Goal: Task Accomplishment & Management: Use online tool/utility

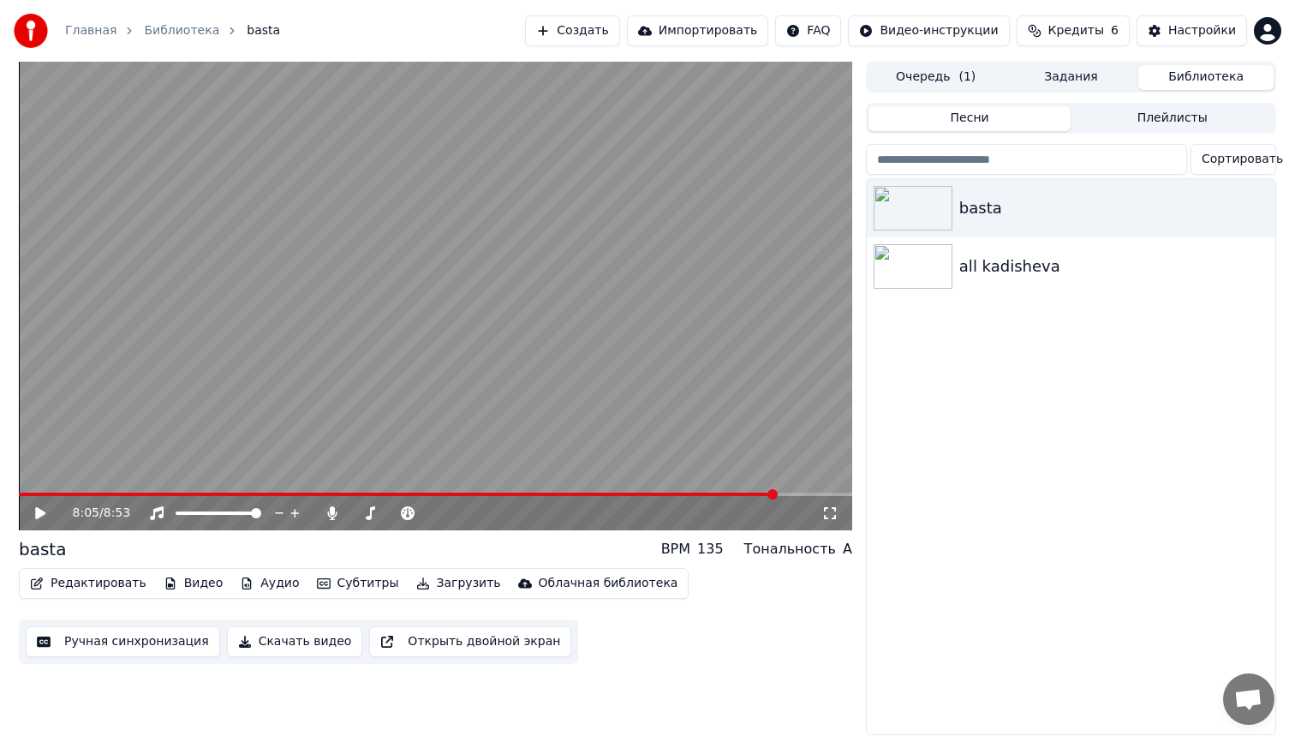
click at [97, 584] on button "Редактировать" at bounding box center [88, 583] width 130 height 24
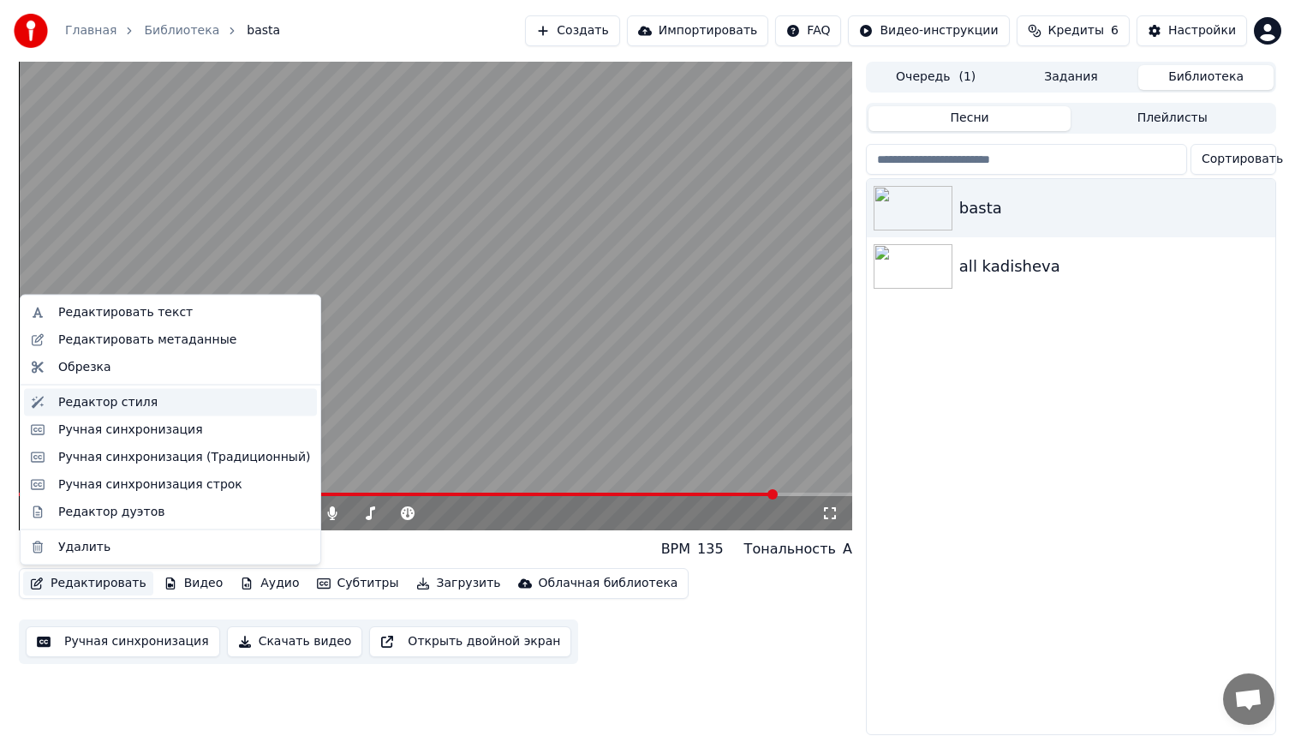
click at [103, 402] on div "Редактор стиля" at bounding box center [107, 401] width 99 height 17
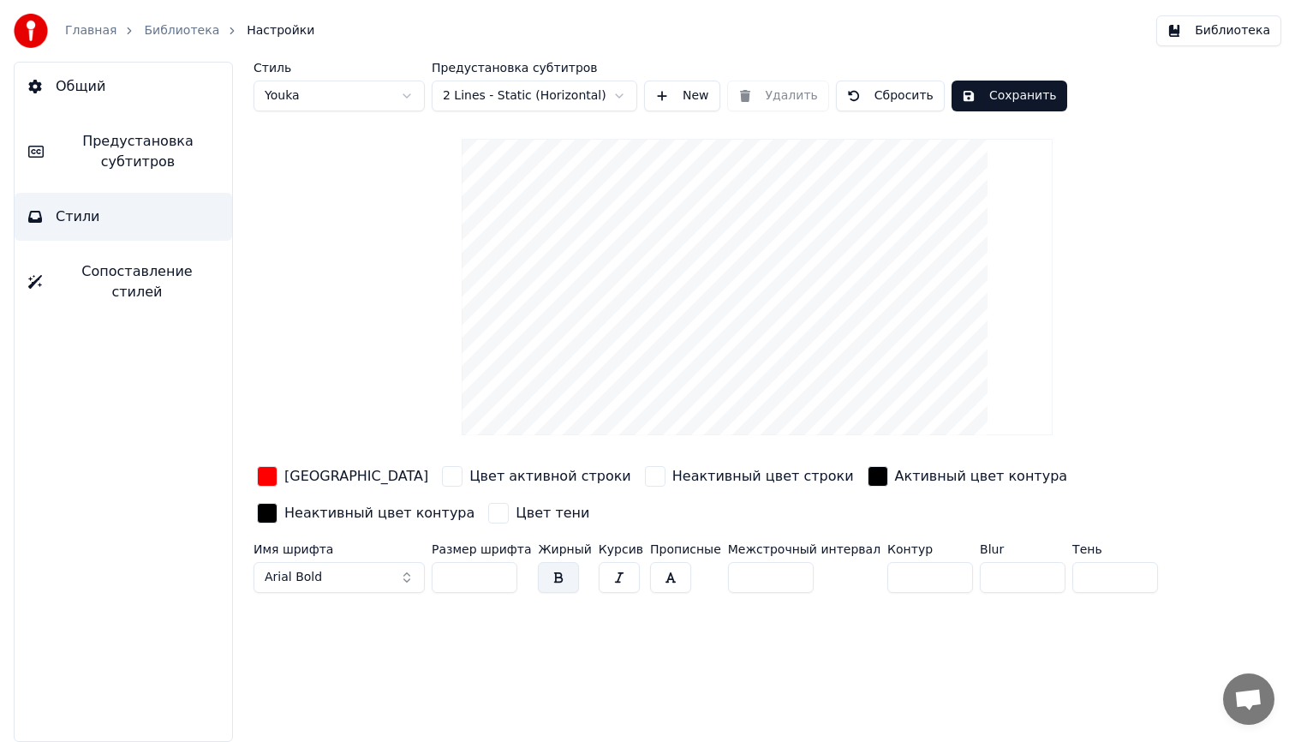
click at [1215, 33] on button "Библиотека" at bounding box center [1218, 30] width 125 height 31
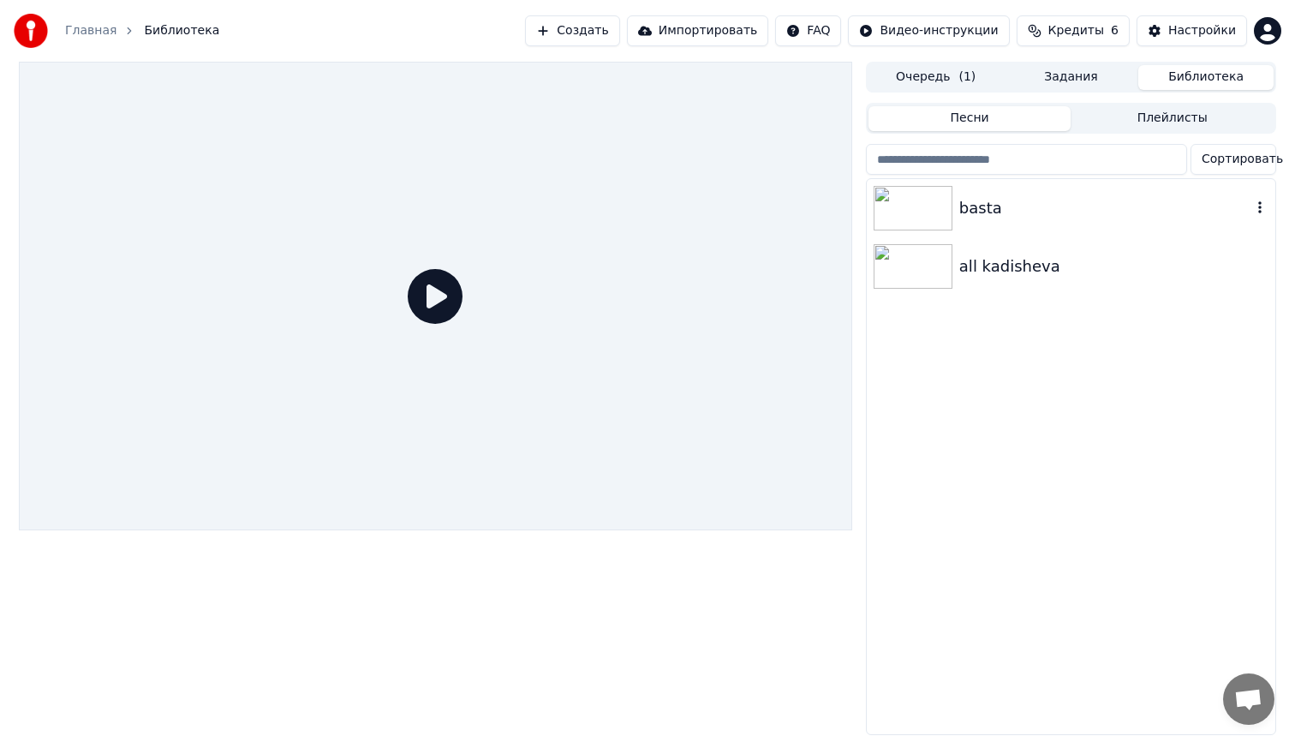
click at [925, 212] on img at bounding box center [912, 208] width 79 height 45
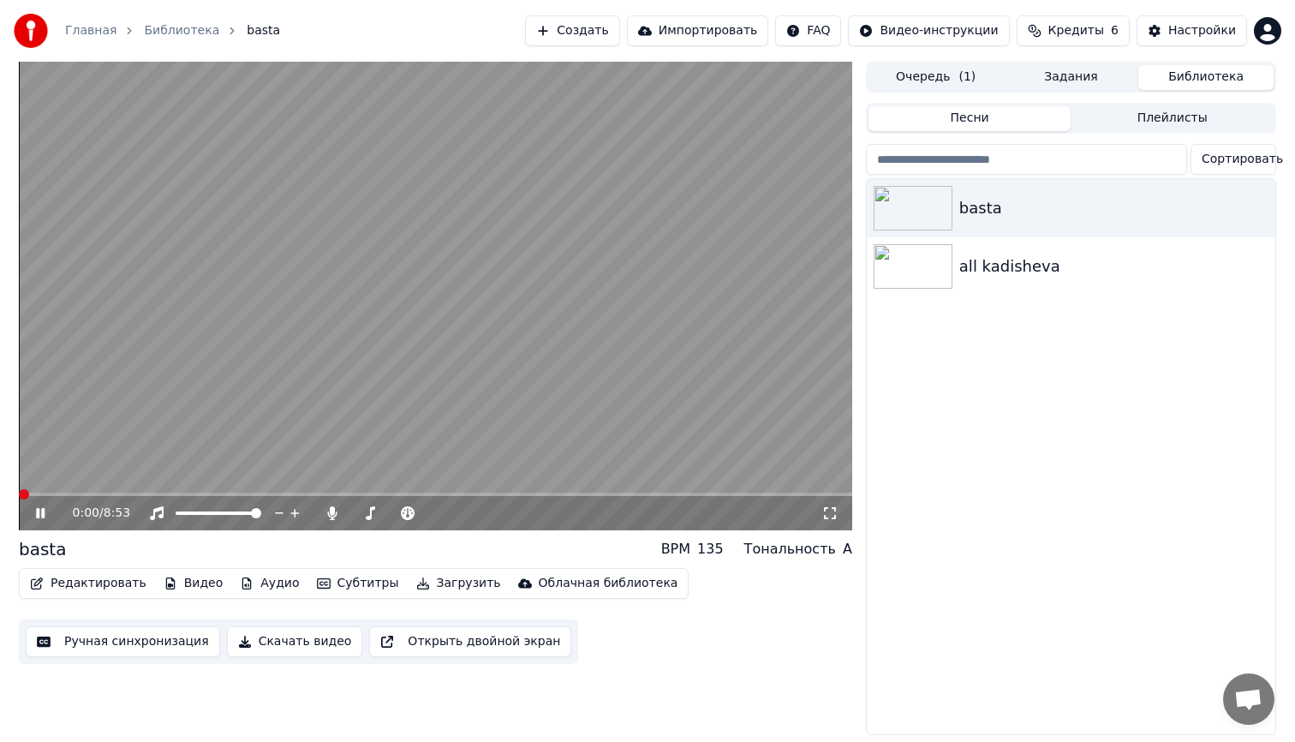
click at [446, 582] on button "Загрузить" at bounding box center [458, 583] width 98 height 24
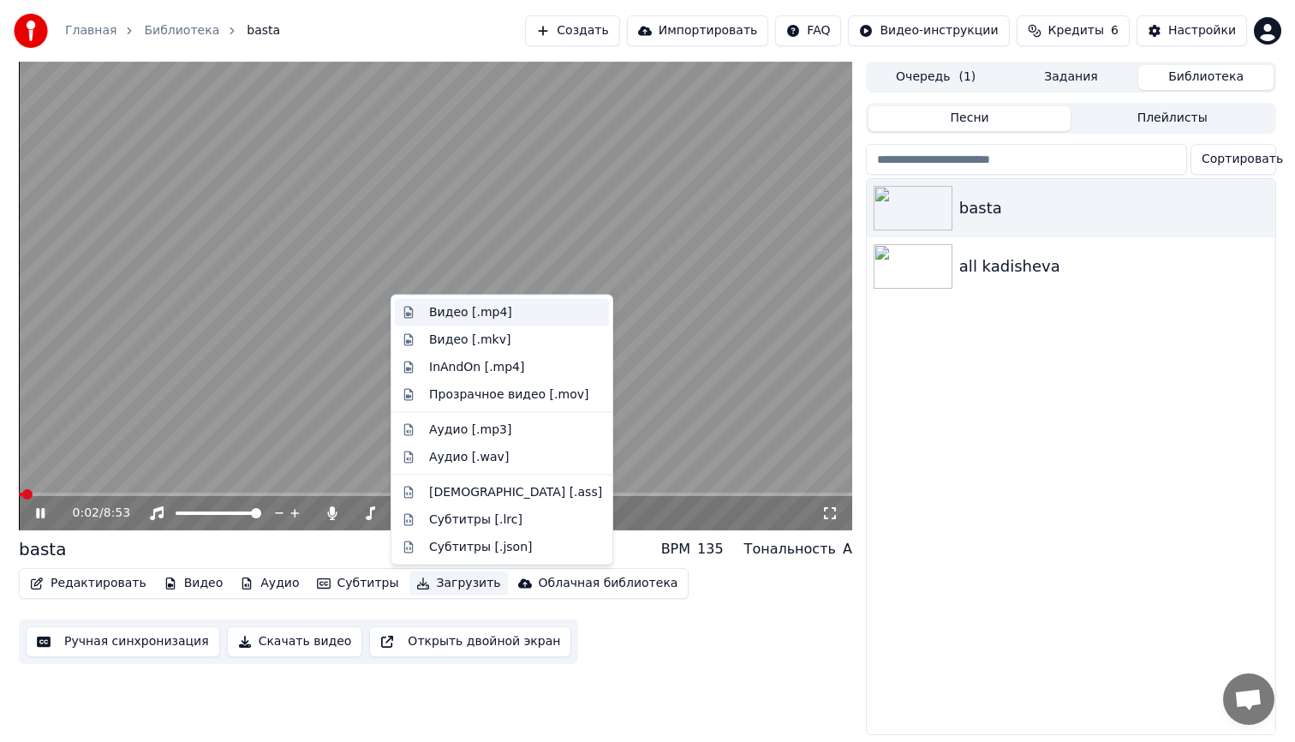
click at [474, 318] on div "Видео [.mp4]" at bounding box center [470, 312] width 83 height 17
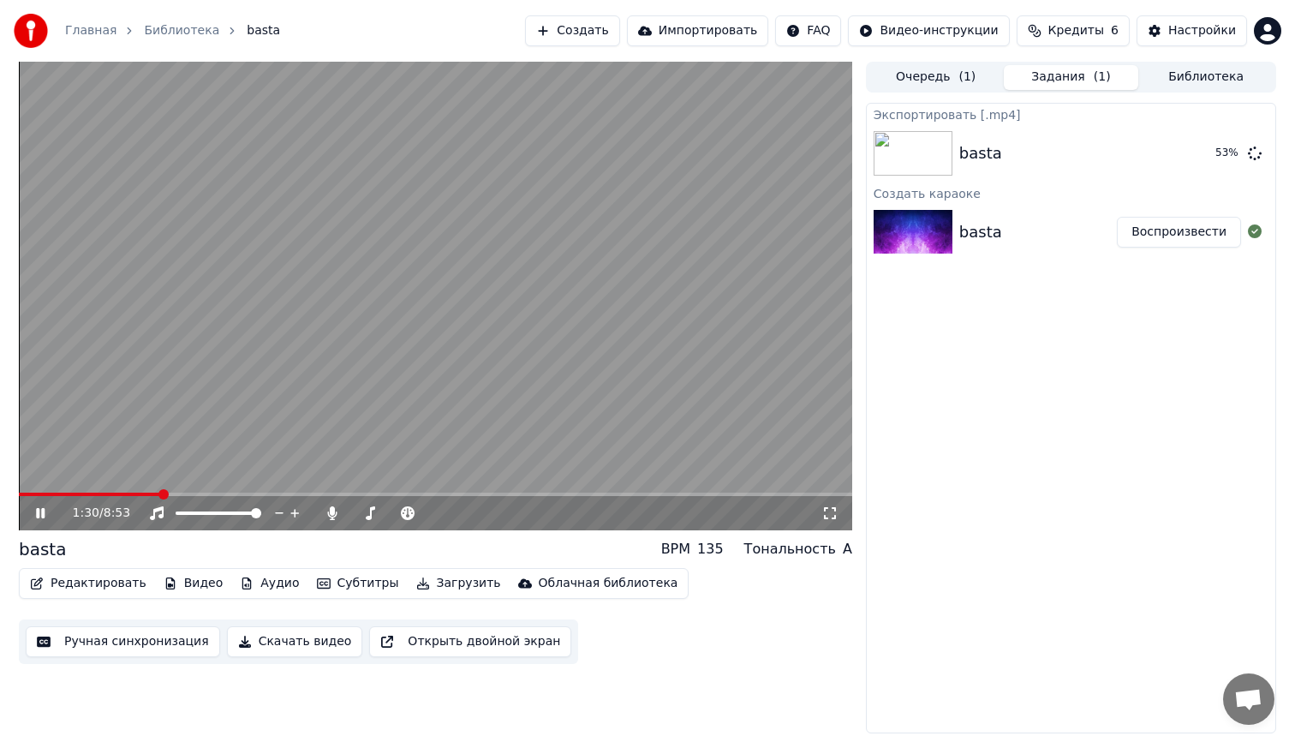
click at [39, 515] on icon at bounding box center [40, 513] width 9 height 10
click at [1254, 157] on icon at bounding box center [1255, 153] width 14 height 14
click at [1187, 29] on div "Настройки" at bounding box center [1202, 30] width 68 height 17
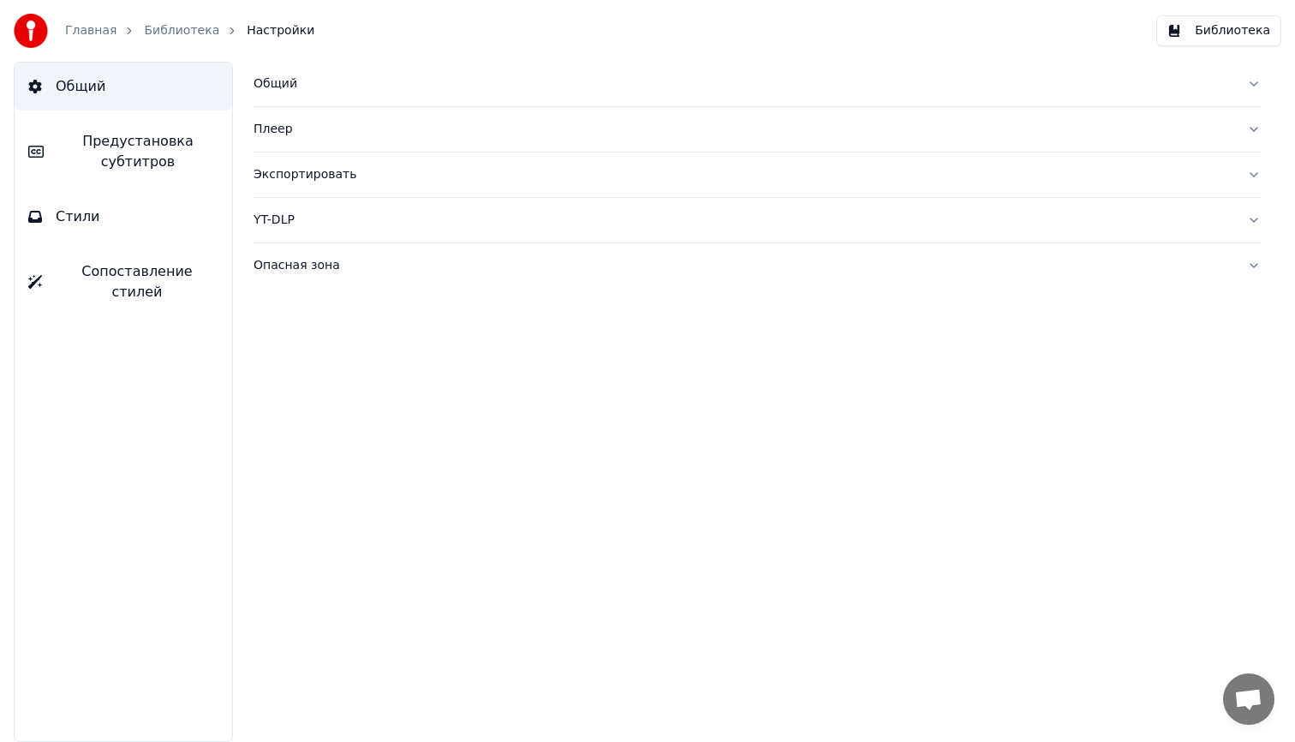
click at [307, 178] on div "Экспортировать" at bounding box center [743, 174] width 980 height 17
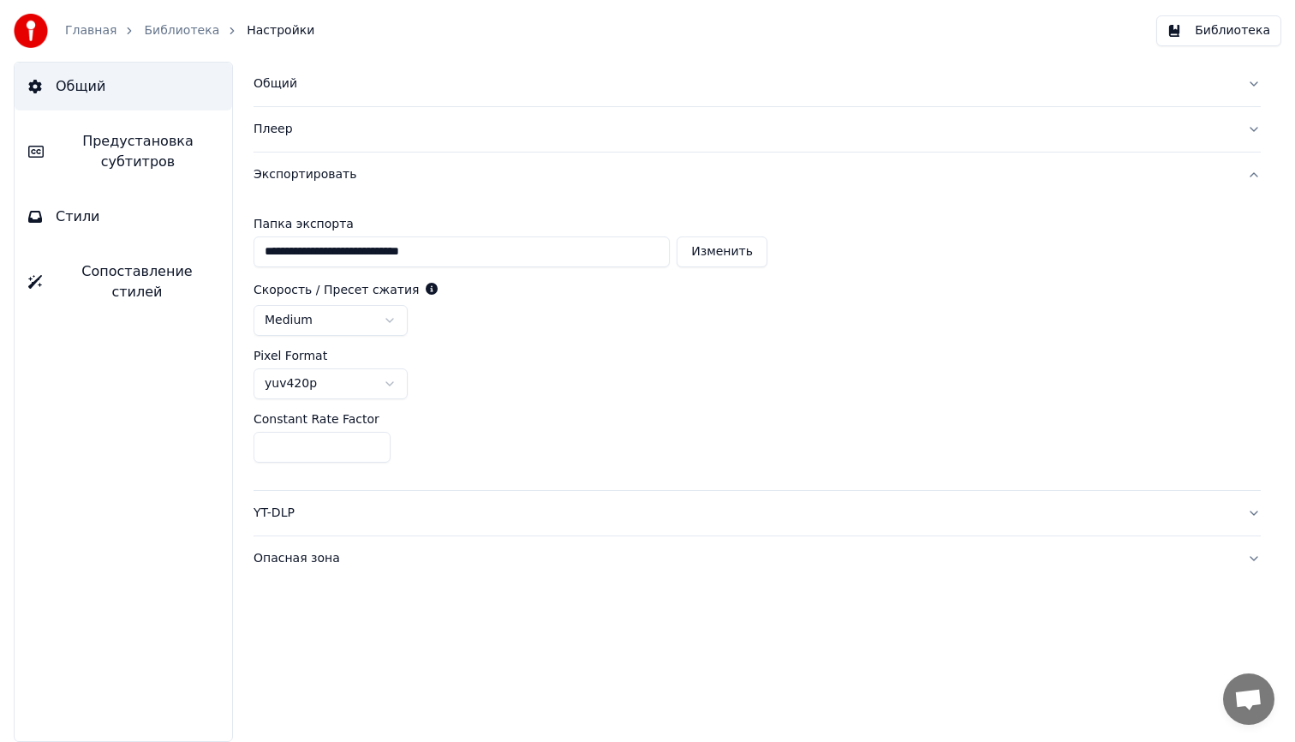
drag, startPoint x: 274, startPoint y: 450, endPoint x: 237, endPoint y: 450, distance: 36.8
click at [237, 450] on div "**********" at bounding box center [757, 402] width 1076 height 680
type input "*"
click at [921, 323] on div "medium" at bounding box center [756, 320] width 1007 height 31
click at [1234, 26] on button "Библиотека" at bounding box center [1218, 30] width 125 height 31
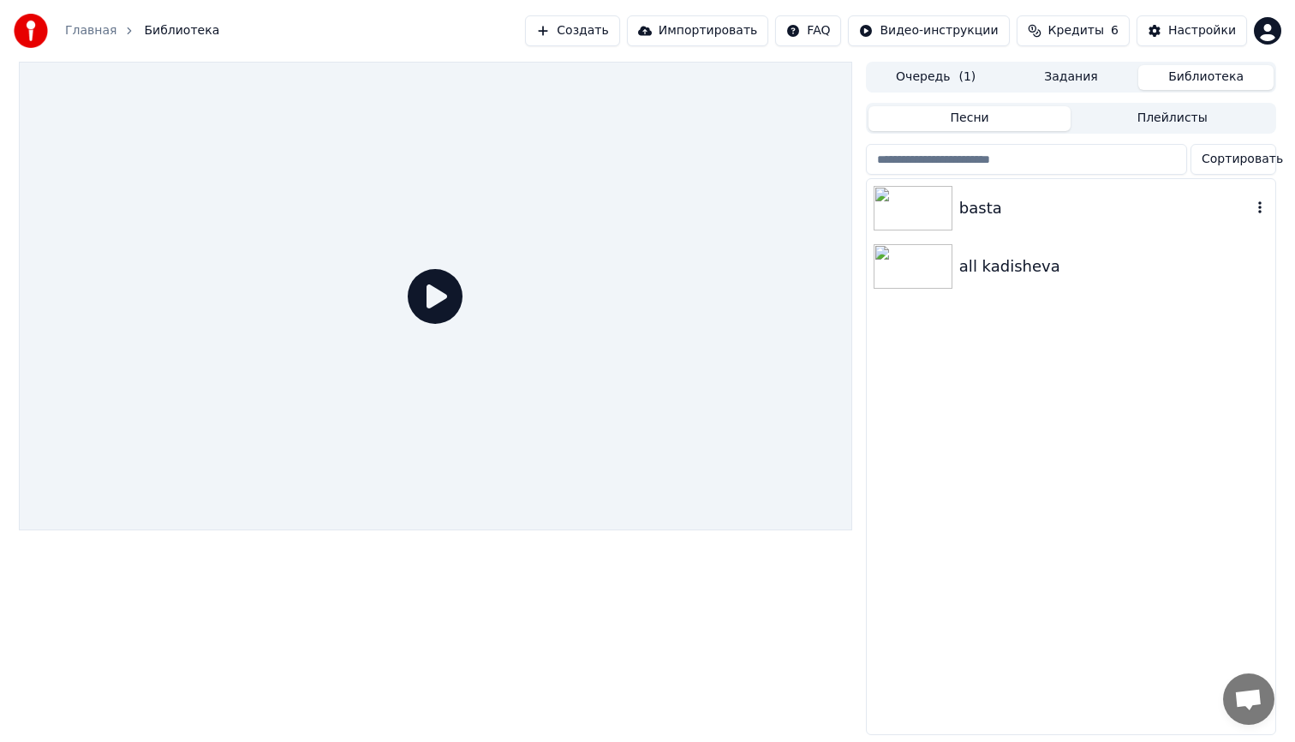
click at [901, 221] on img at bounding box center [912, 208] width 79 height 45
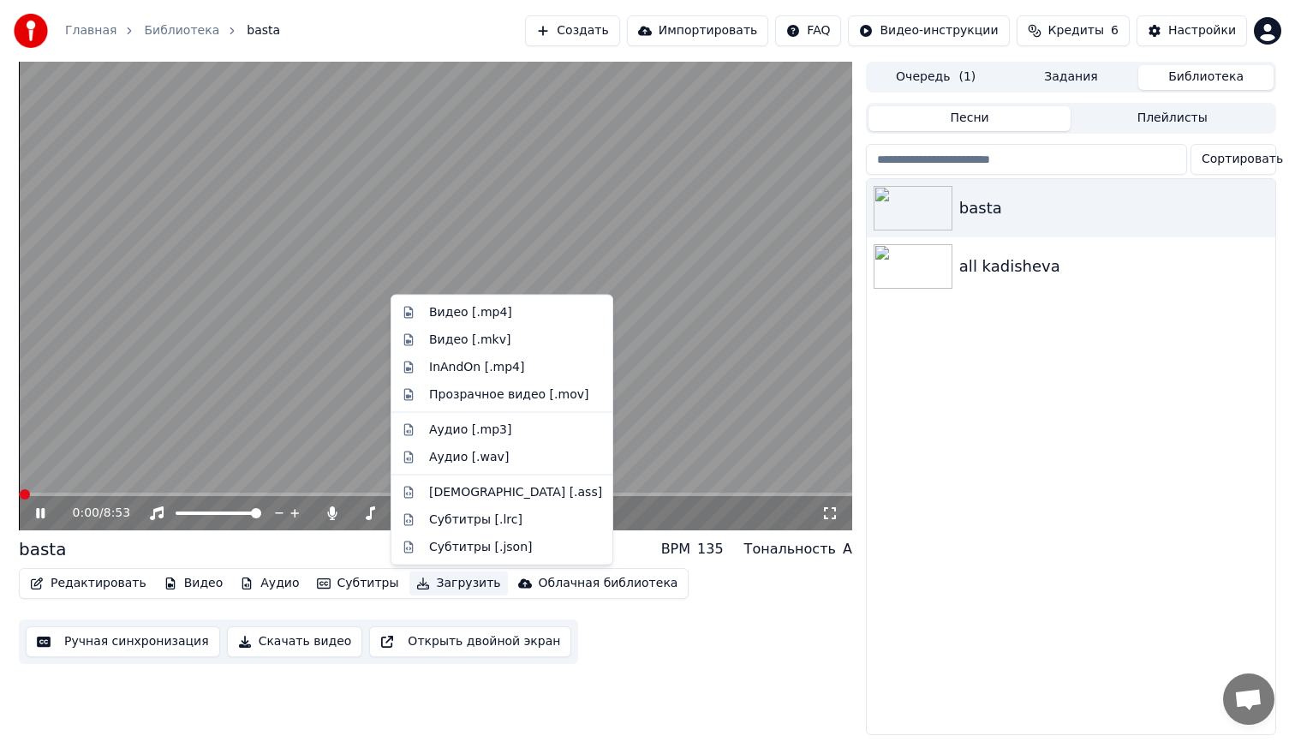
click at [444, 583] on button "Загрузить" at bounding box center [458, 583] width 98 height 24
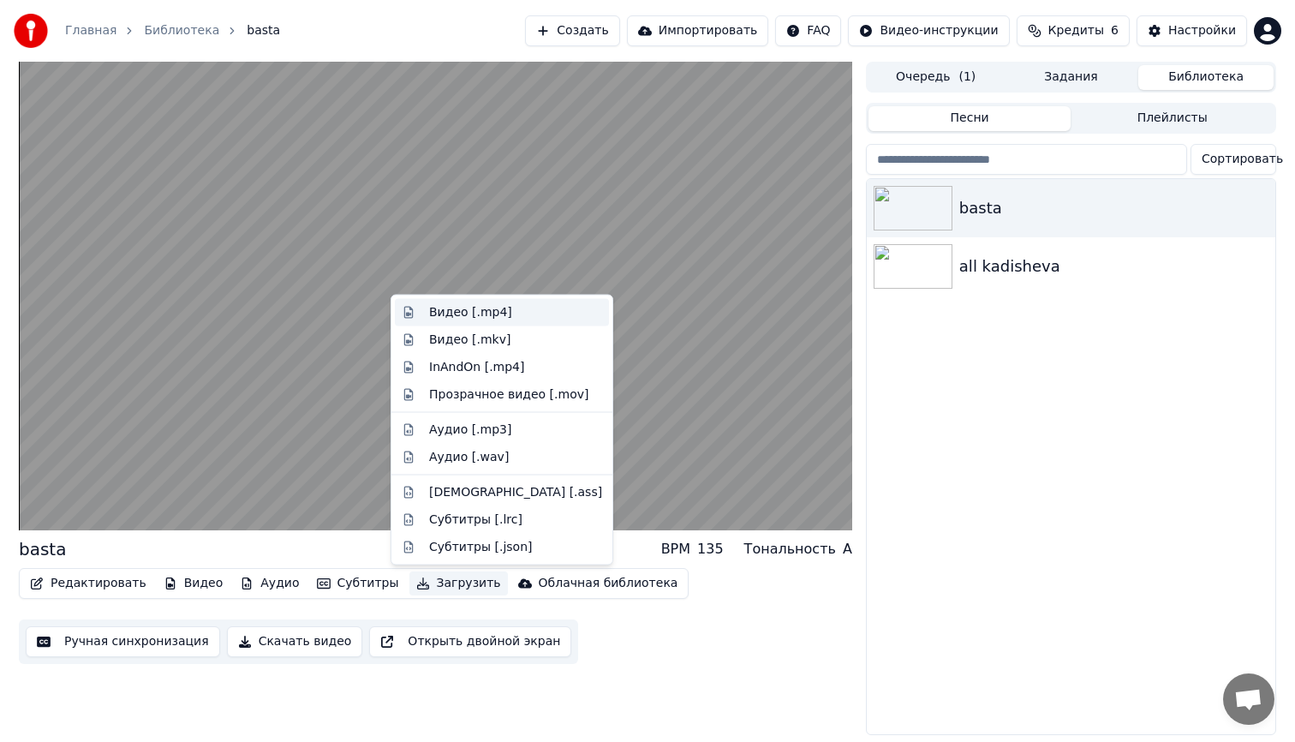
click at [487, 315] on div "Видео [.mp4]" at bounding box center [470, 312] width 83 height 17
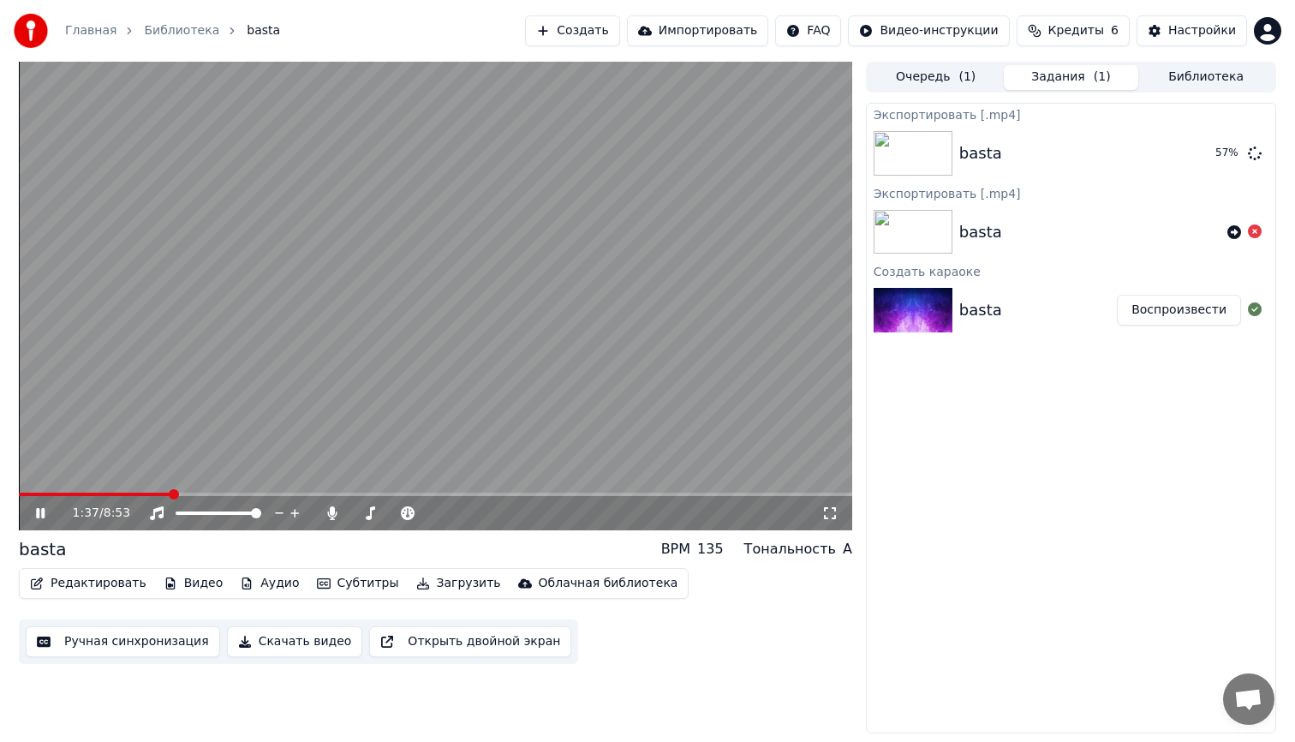
click at [39, 510] on icon at bounding box center [53, 513] width 40 height 14
click at [1181, 152] on button "Показать" at bounding box center [1197, 153] width 88 height 31
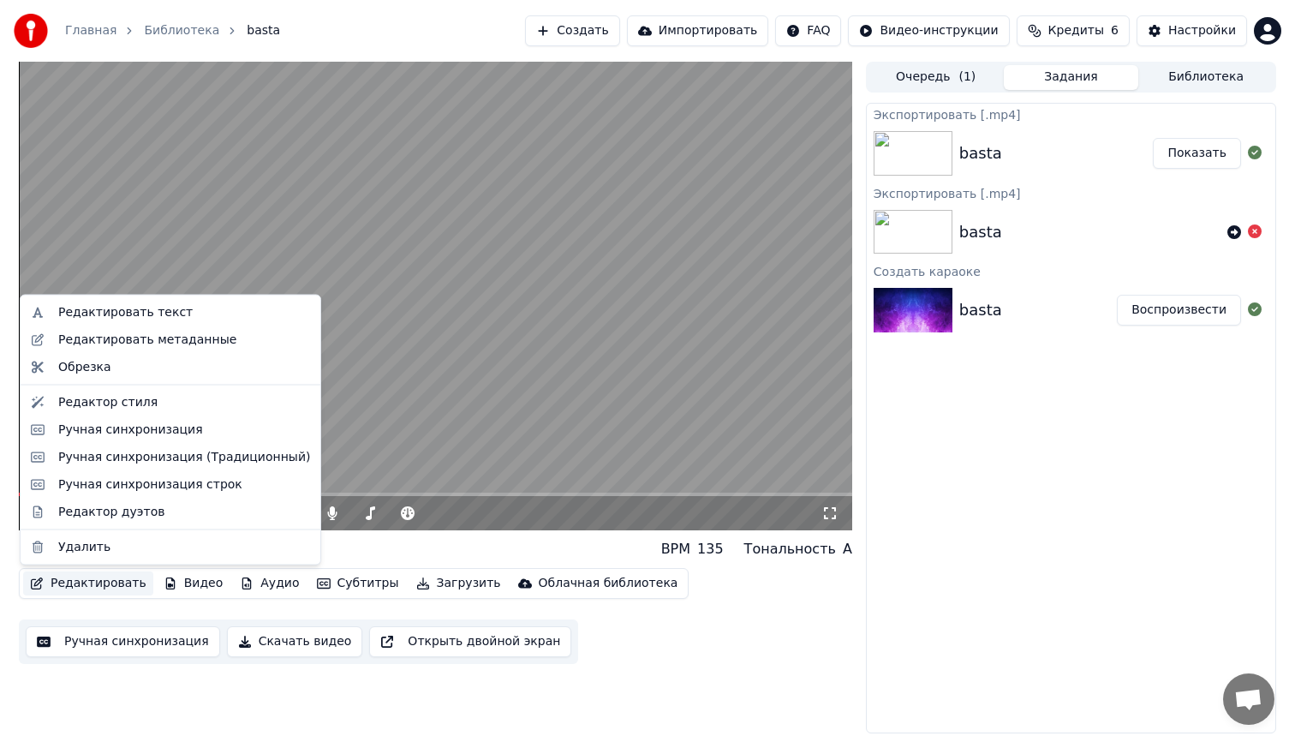
click at [113, 582] on button "Редактировать" at bounding box center [88, 583] width 130 height 24
click at [129, 426] on div "Ручная синхронизация" at bounding box center [130, 428] width 145 height 17
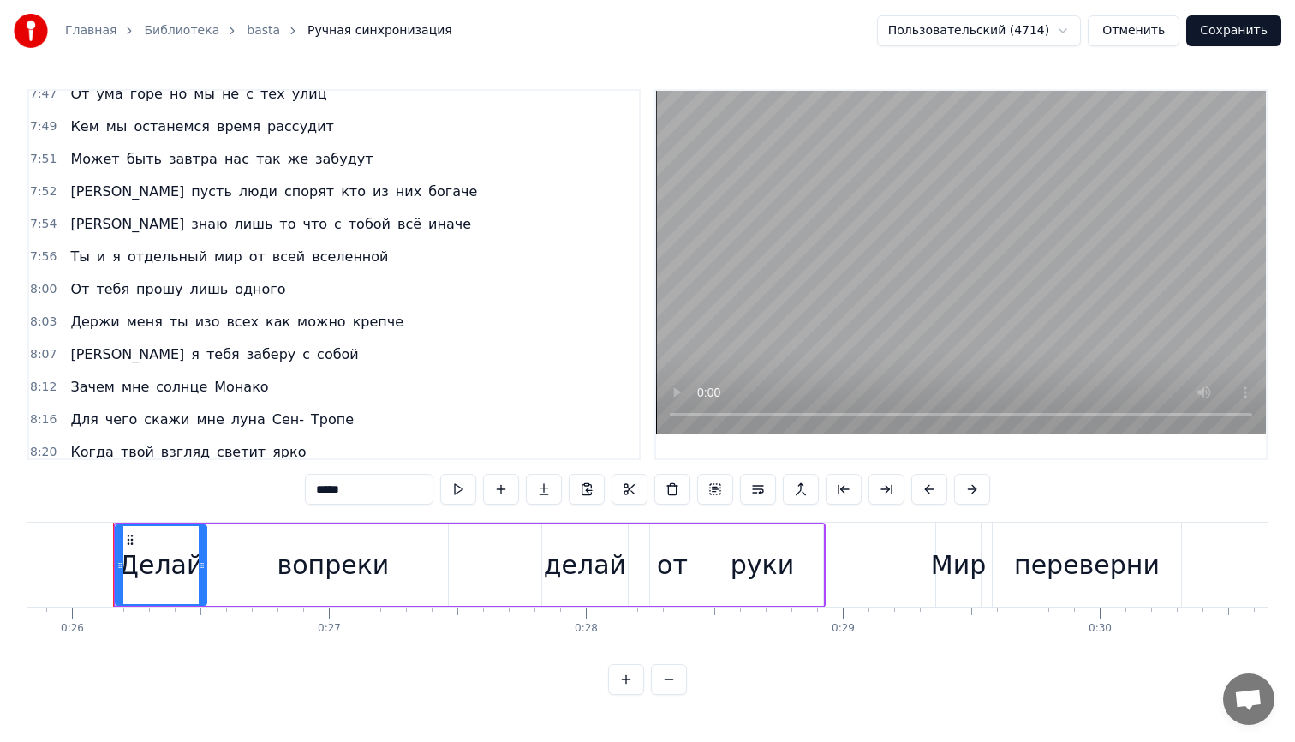
scroll to position [3353, 0]
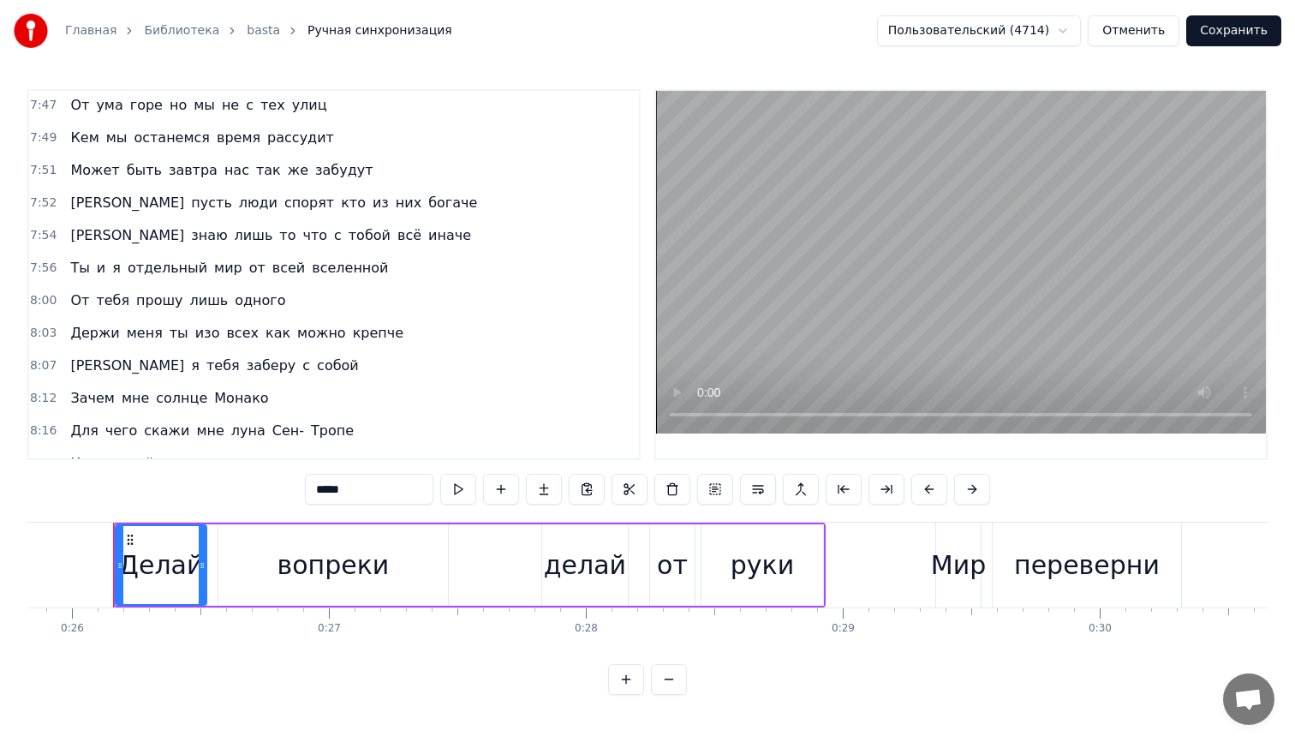
click at [396, 239] on span "всё" at bounding box center [409, 235] width 27 height 20
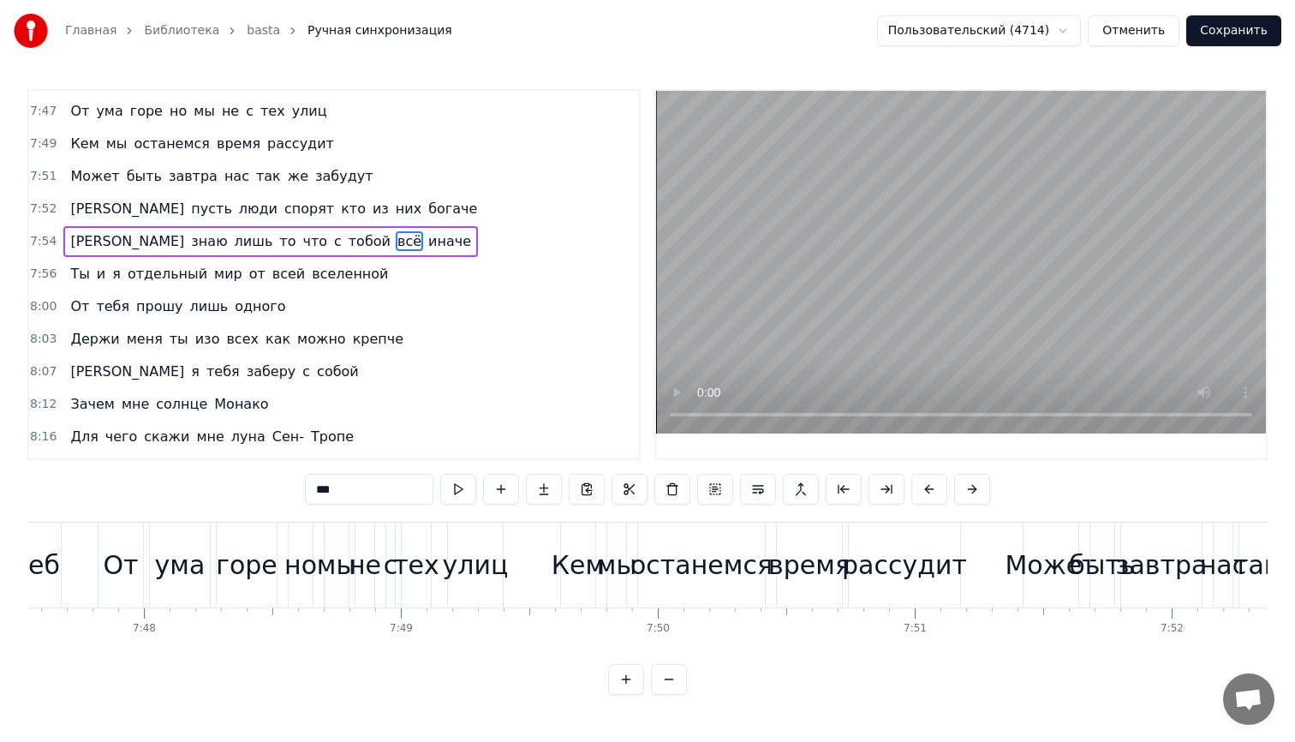
scroll to position [0, 122175]
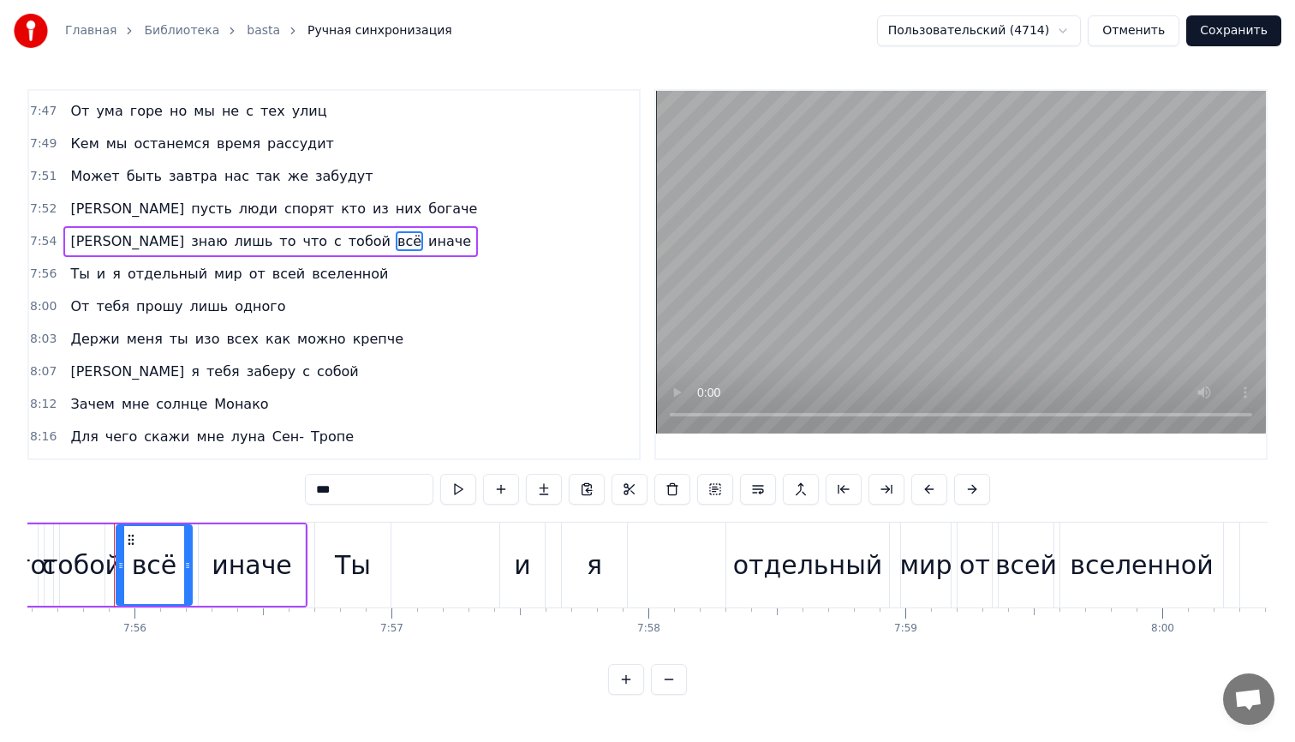
click at [347, 493] on input "***" at bounding box center [369, 489] width 128 height 31
type input "***"
click at [1226, 33] on button "Сохранить" at bounding box center [1233, 30] width 95 height 31
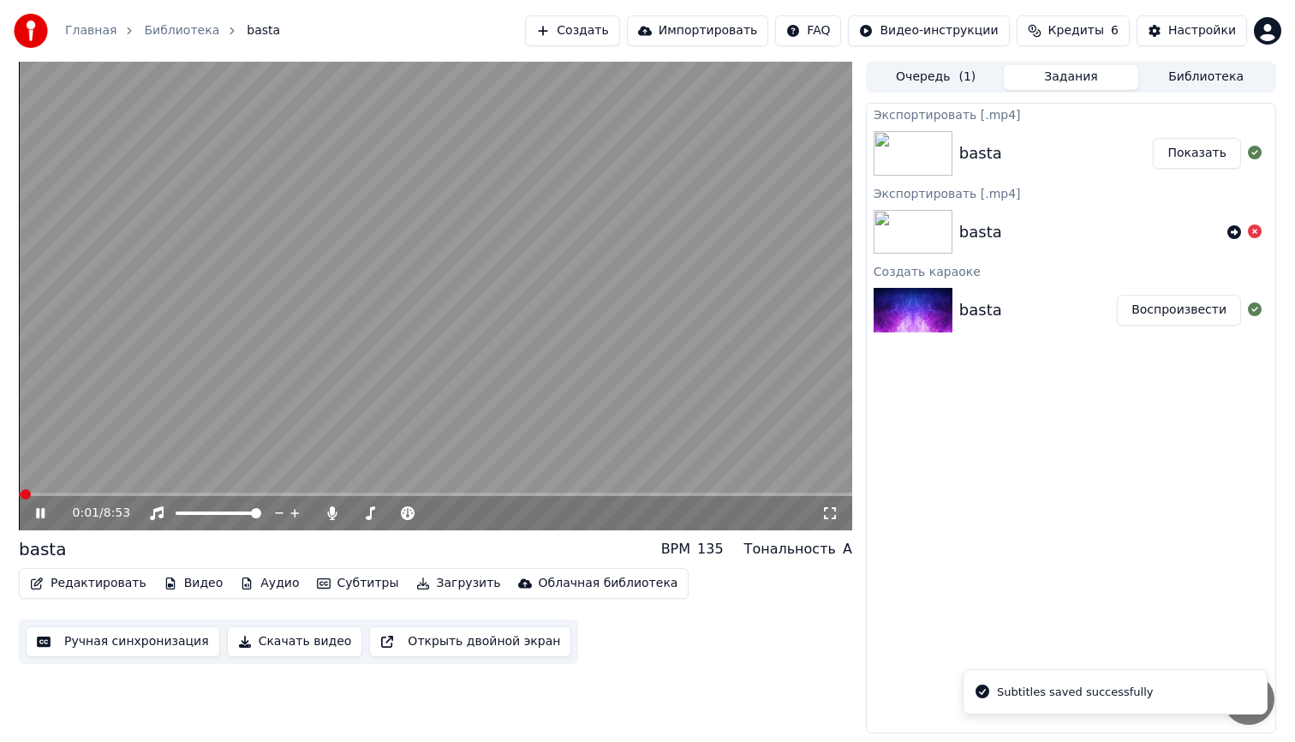
click at [42, 512] on icon at bounding box center [40, 513] width 9 height 10
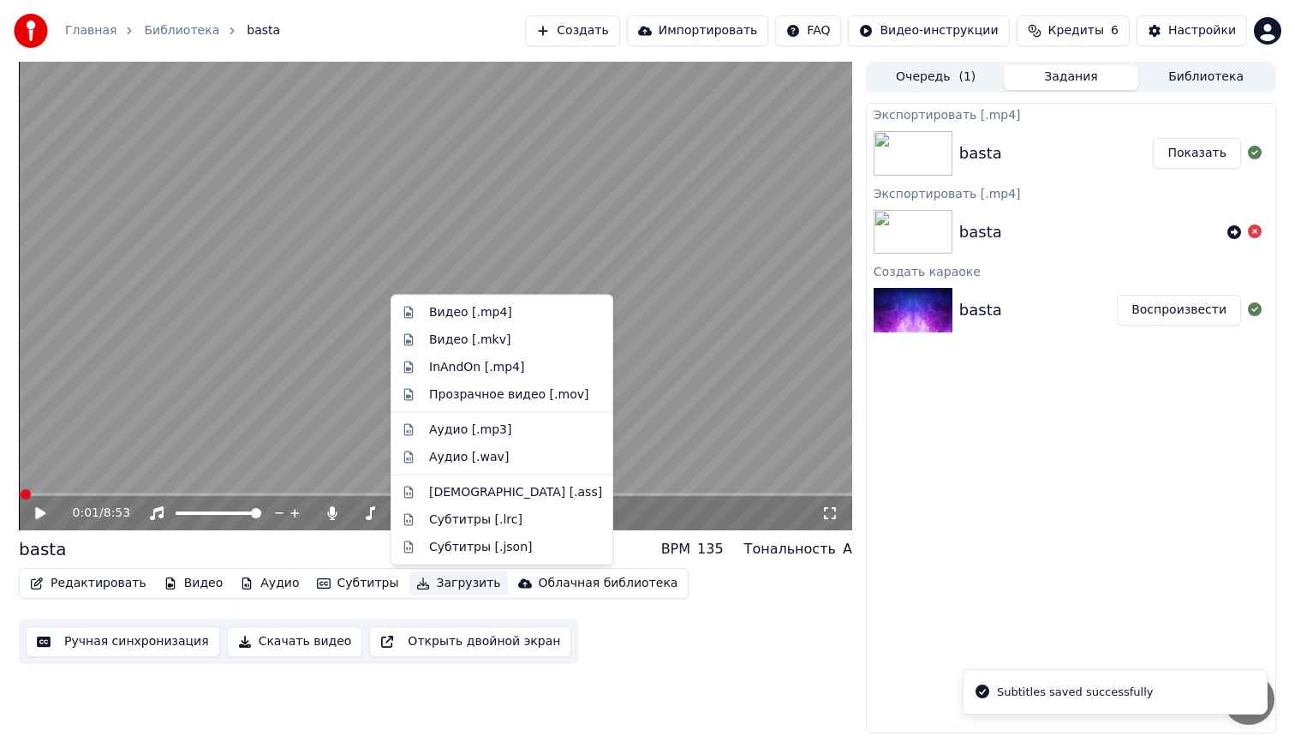
click at [443, 587] on button "Загрузить" at bounding box center [458, 583] width 98 height 24
click at [464, 323] on div "Видео [.mp4]" at bounding box center [502, 312] width 214 height 27
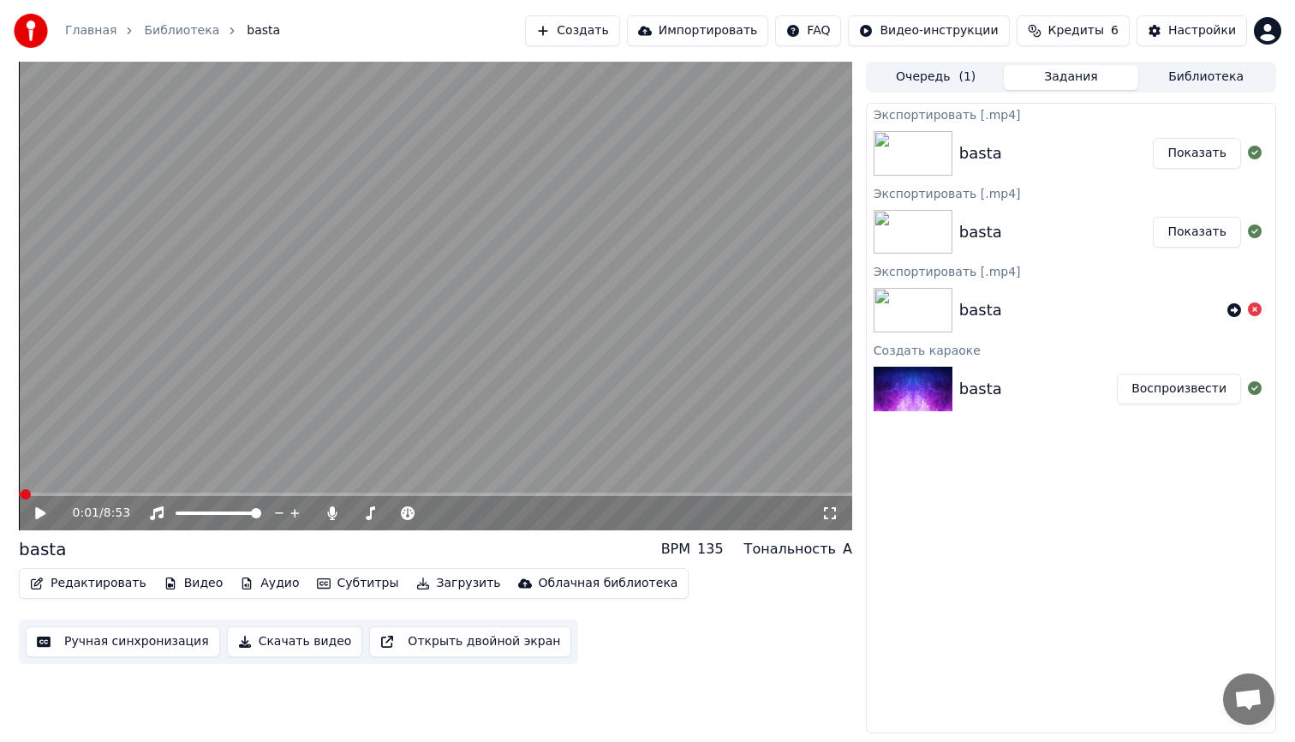
click at [1200, 155] on button "Показать" at bounding box center [1197, 153] width 88 height 31
click at [202, 581] on button "Видео" at bounding box center [194, 583] width 74 height 24
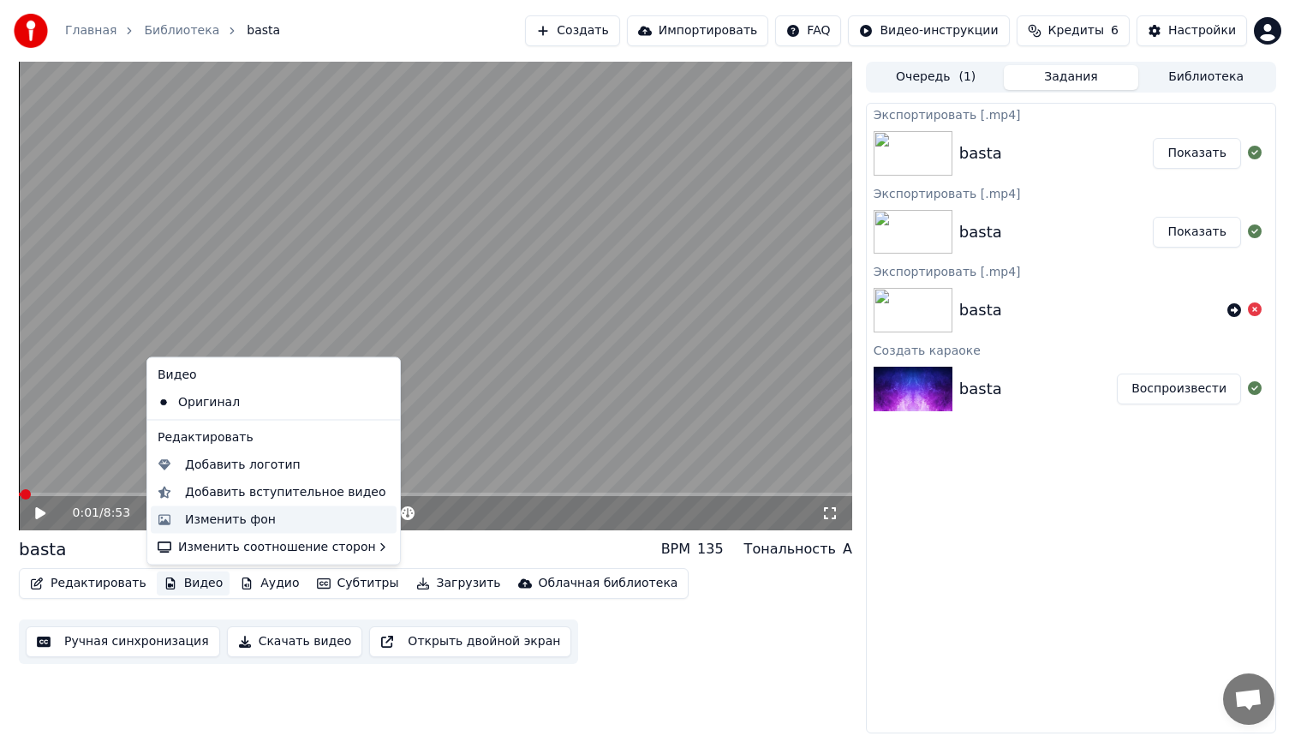
click at [216, 519] on div "Изменить фон" at bounding box center [230, 518] width 91 height 17
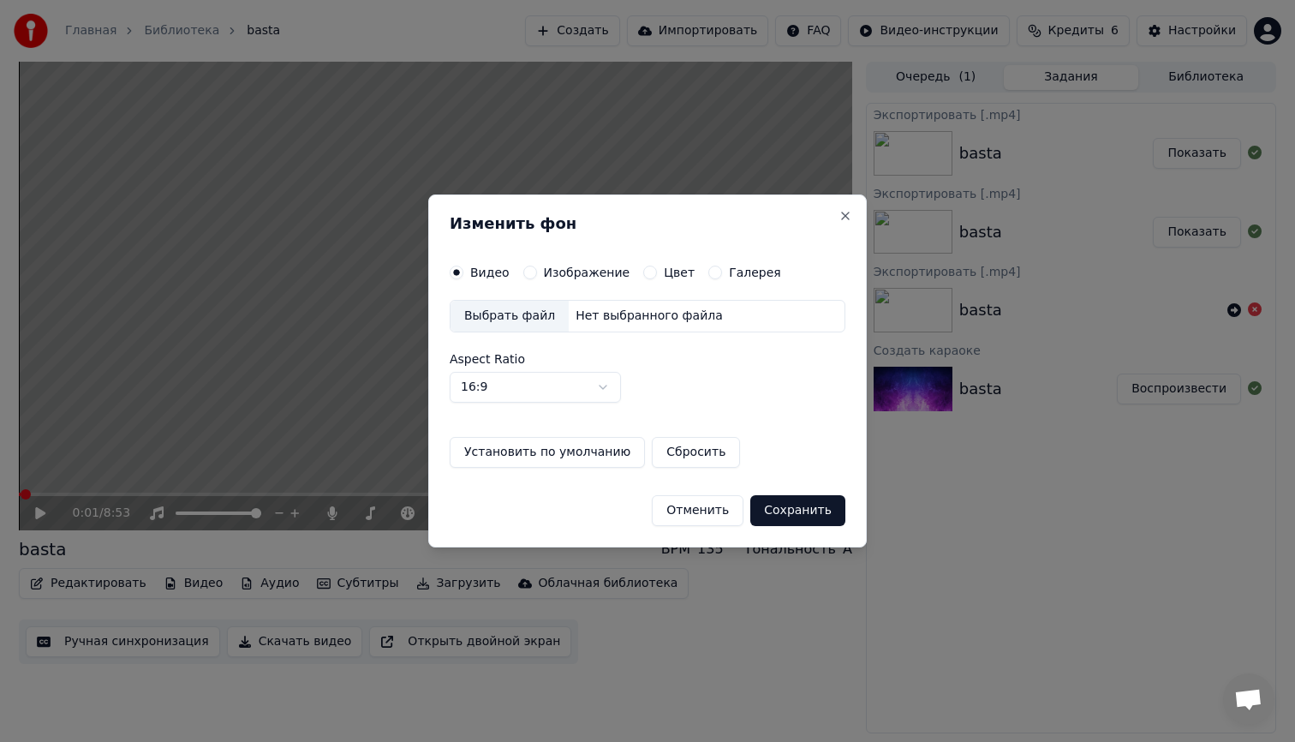
click at [647, 272] on button "Цвет" at bounding box center [650, 272] width 14 height 14
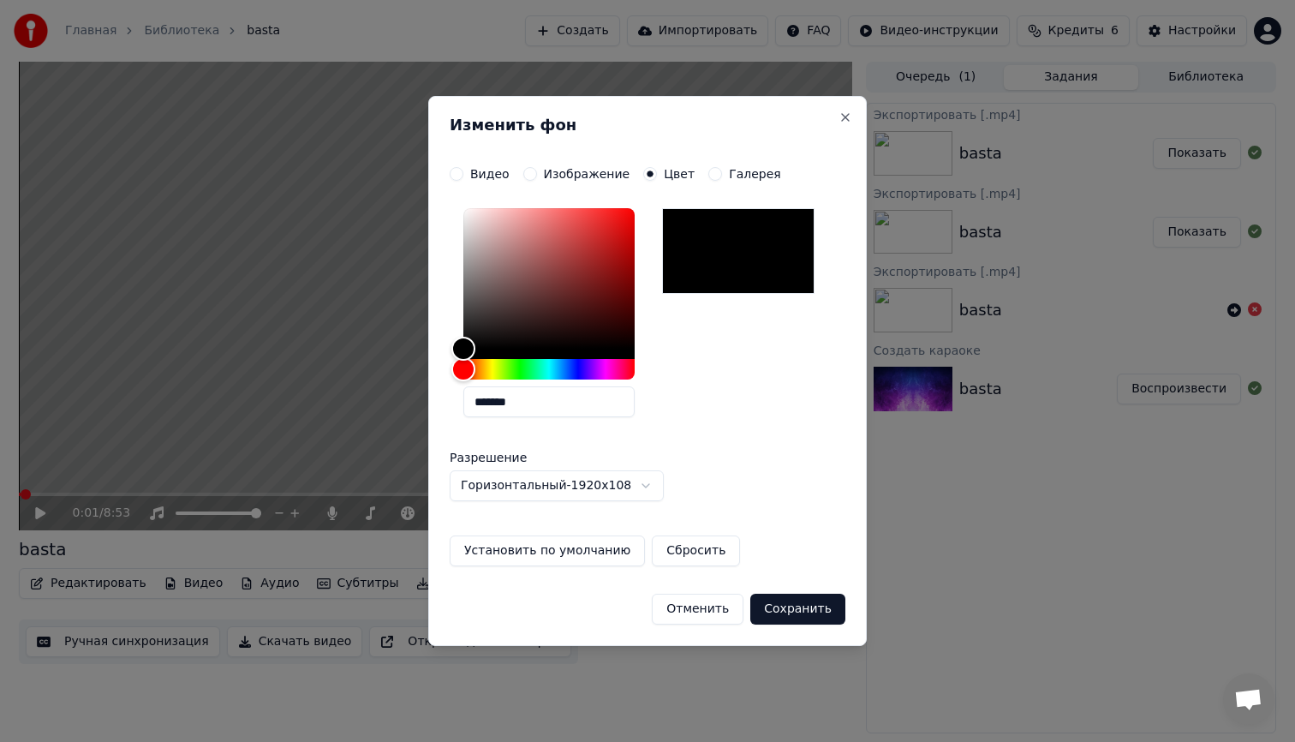
drag, startPoint x: 534, startPoint y: 402, endPoint x: 449, endPoint y: 405, distance: 85.7
click at [449, 405] on div "**********" at bounding box center [647, 371] width 438 height 550
click at [545, 410] on input "*******" at bounding box center [548, 401] width 171 height 31
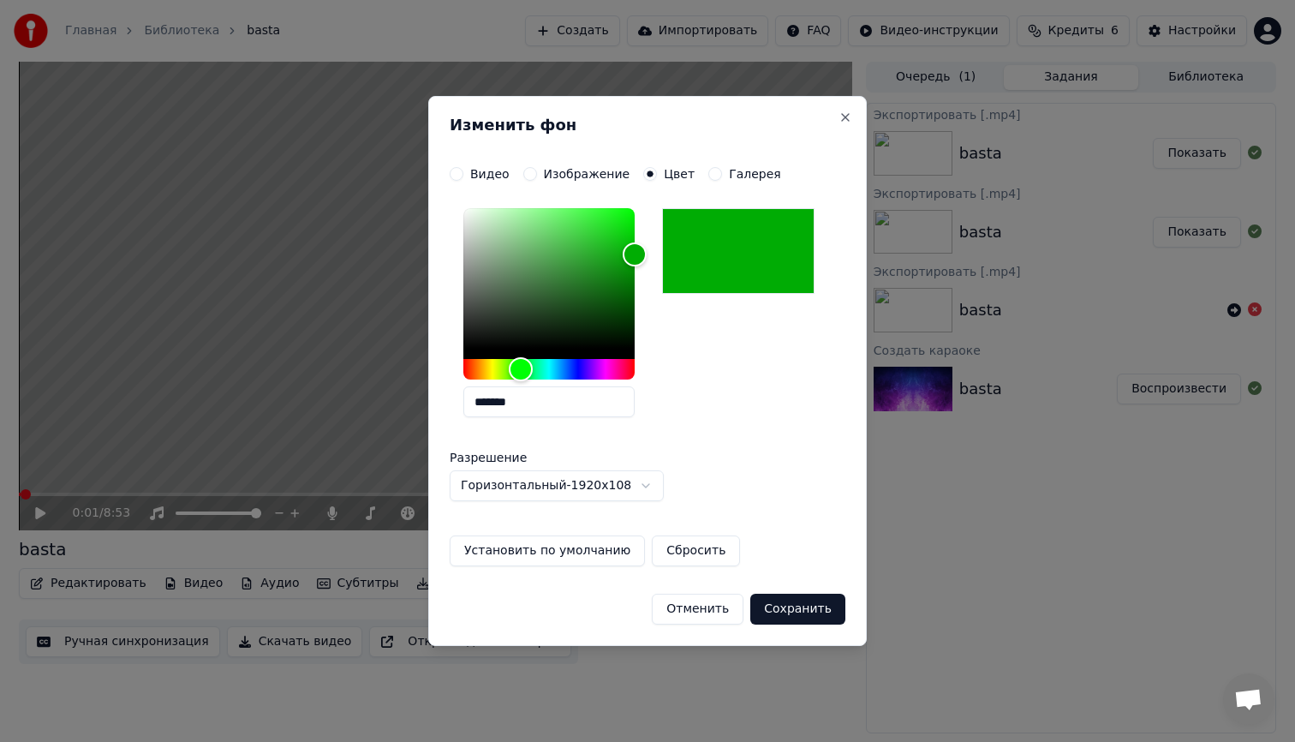
type input "*******"
click at [797, 610] on button "Сохранить" at bounding box center [797, 608] width 95 height 31
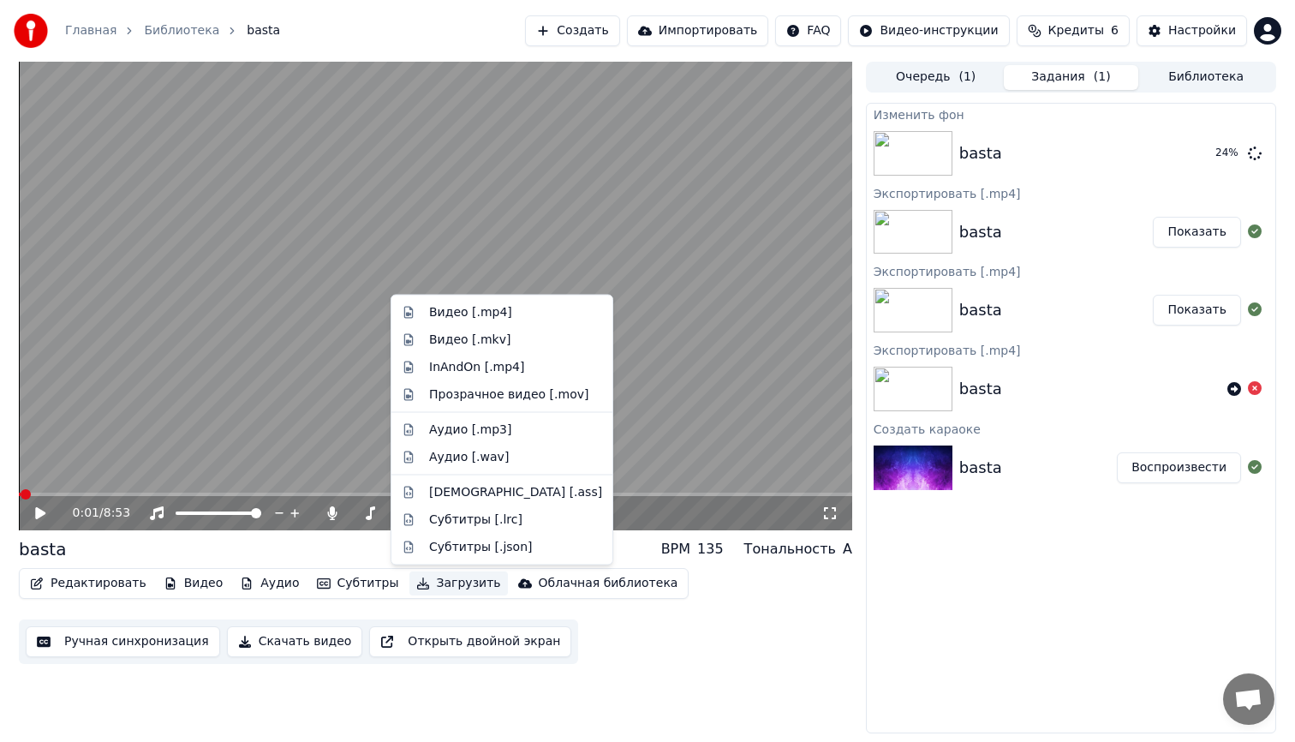
click at [447, 582] on button "Загрузить" at bounding box center [458, 583] width 98 height 24
click at [480, 317] on div "Видео [.mp4]" at bounding box center [470, 312] width 83 height 17
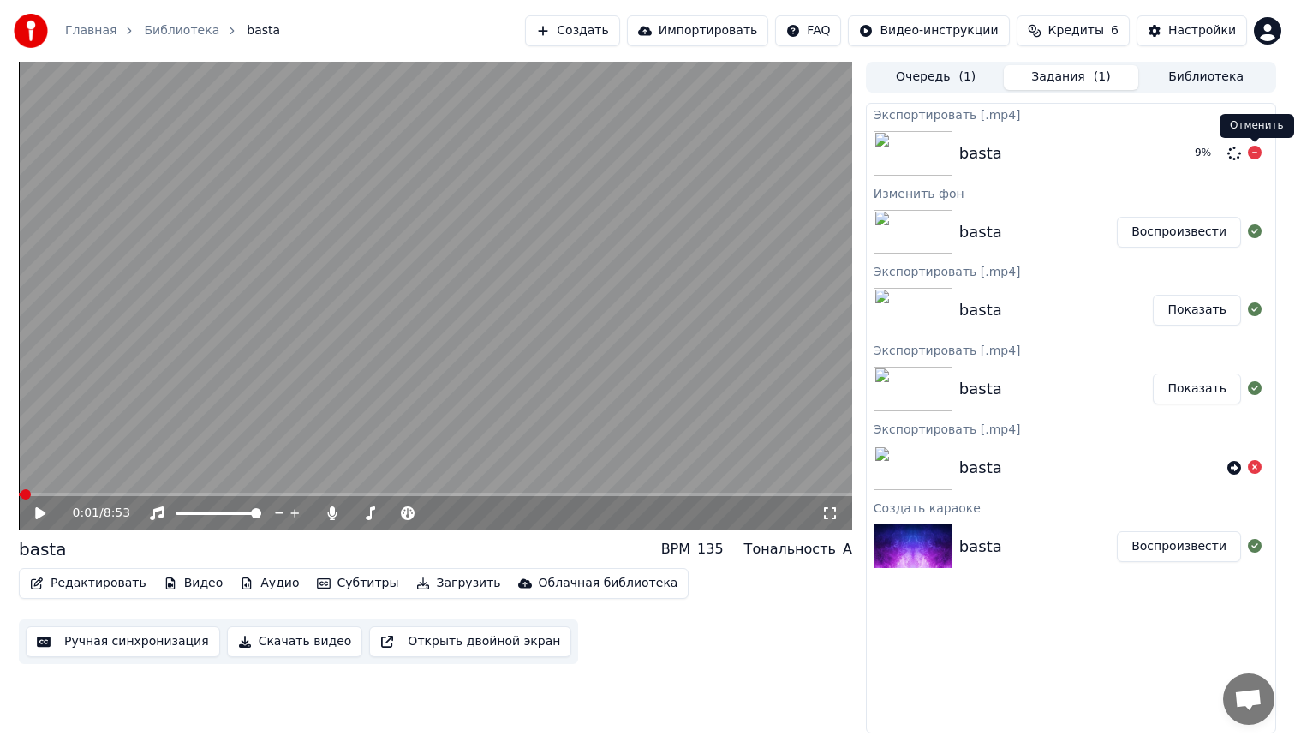
click at [1258, 153] on icon at bounding box center [1255, 153] width 14 height 14
click at [1180, 230] on button "Воспроизвести" at bounding box center [1179, 232] width 124 height 31
click at [229, 498] on div "0:01 / 8:54" at bounding box center [435, 513] width 833 height 34
click at [215, 497] on div "0:02 / 8:54" at bounding box center [435, 513] width 833 height 34
click at [199, 495] on span at bounding box center [435, 493] width 833 height 3
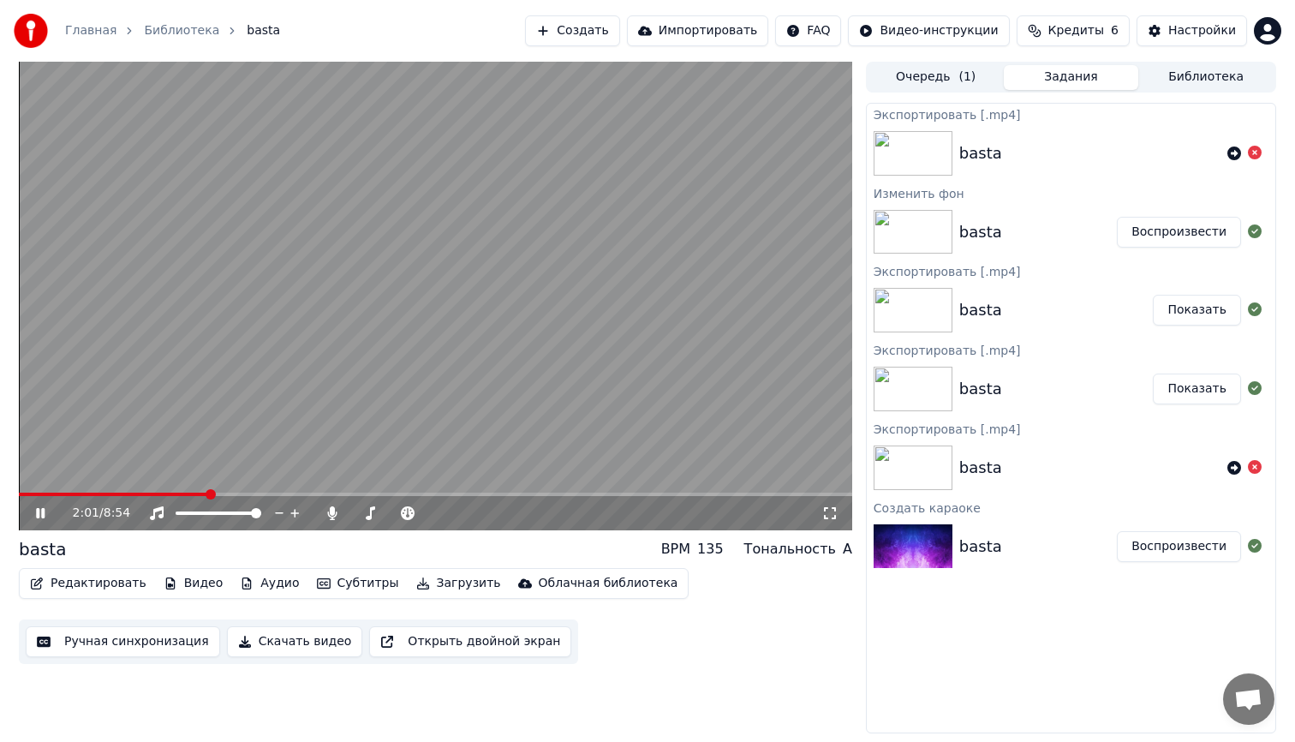
click at [43, 510] on icon at bounding box center [40, 513] width 9 height 10
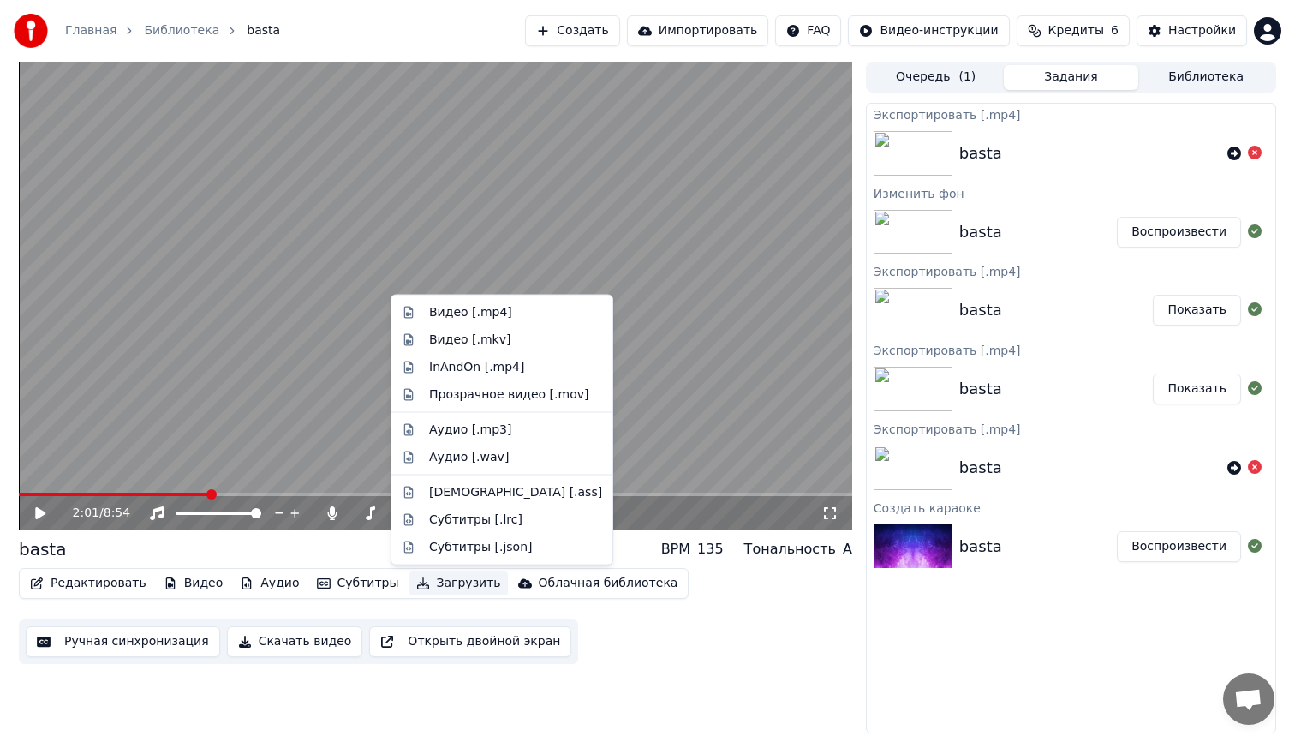
click at [446, 581] on button "Загрузить" at bounding box center [458, 583] width 98 height 24
click at [457, 315] on div "Видео [.mp4]" at bounding box center [470, 312] width 83 height 17
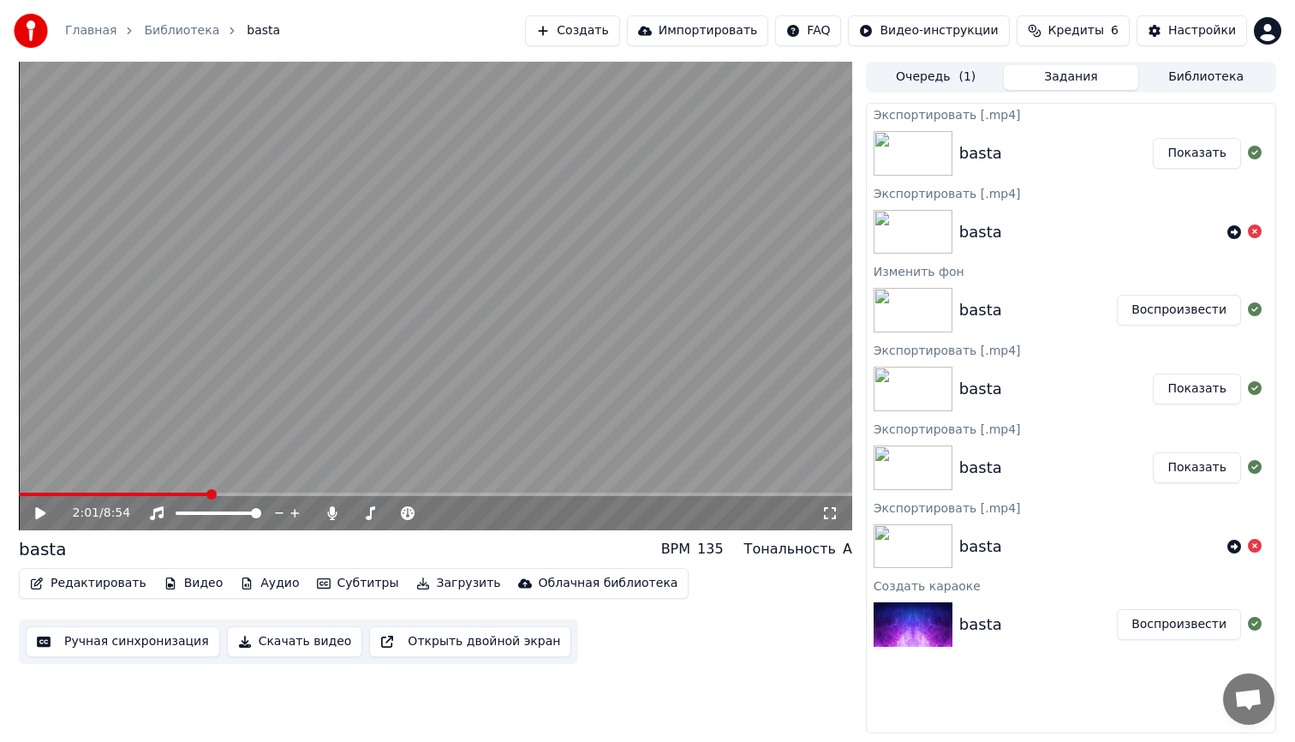
click at [1204, 157] on button "Показать" at bounding box center [1197, 153] width 88 height 31
